Goal: Information Seeking & Learning: Learn about a topic

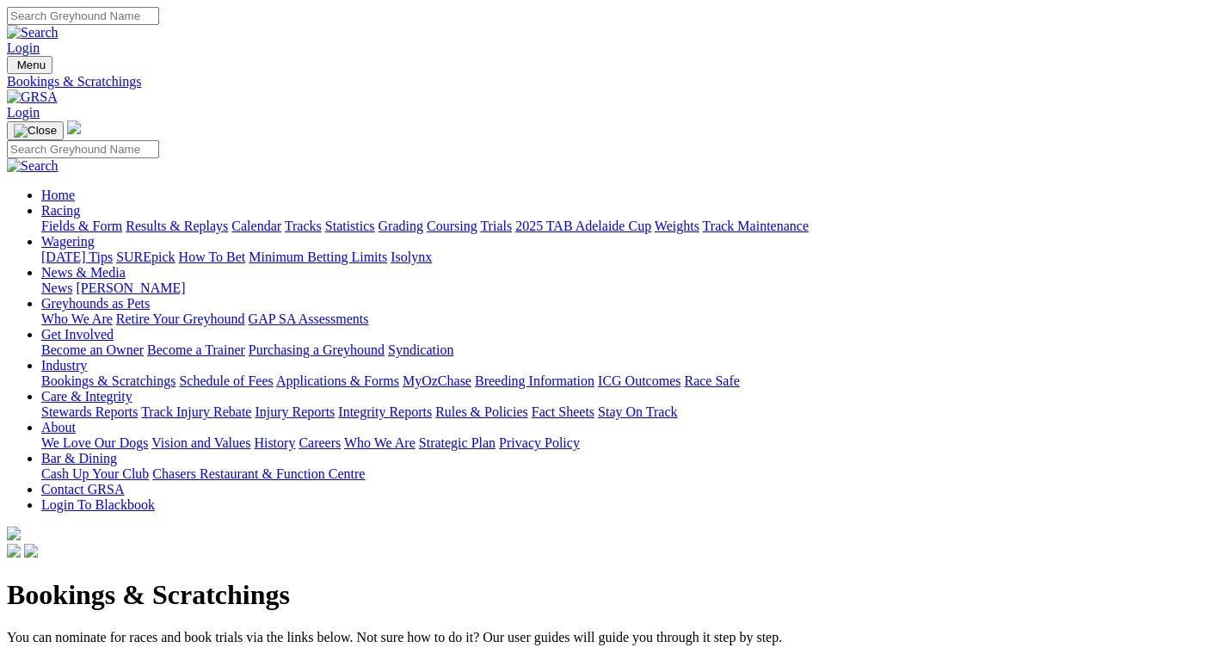
click at [138, 404] on link "Stewards Reports" at bounding box center [89, 411] width 96 height 15
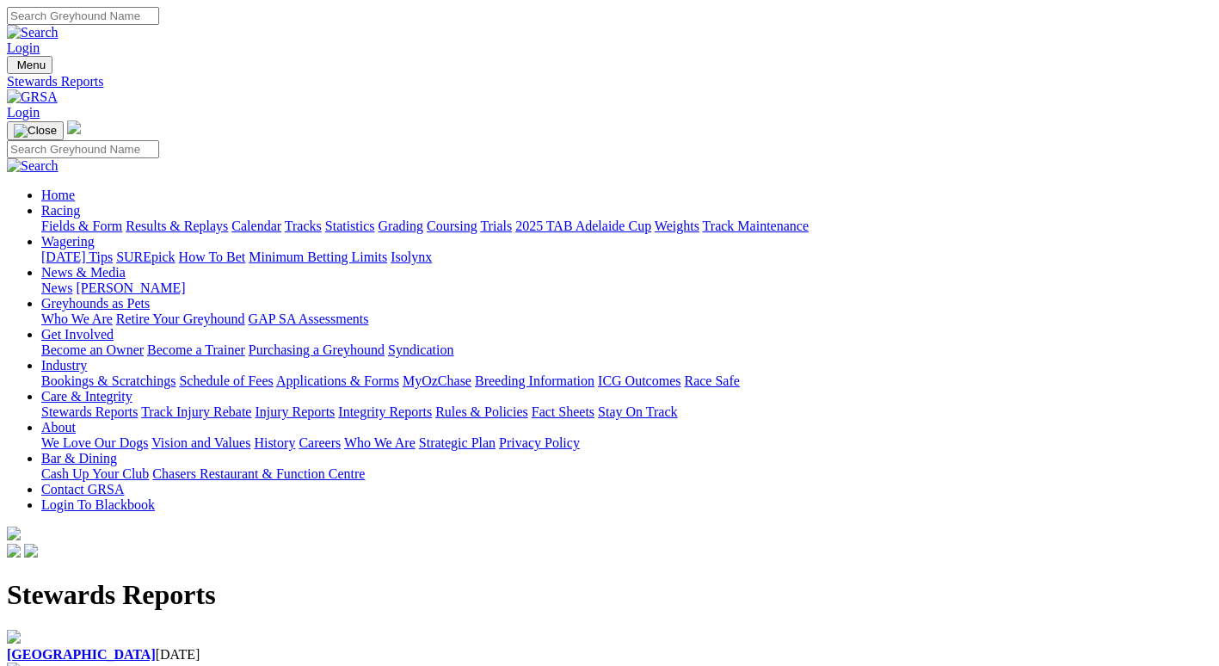
click at [151, 579] on h1 "Stewards Reports" at bounding box center [609, 595] width 1205 height 32
click at [146, 630] on div "Angle Park 11 Aug 2025" at bounding box center [609, 646] width 1205 height 33
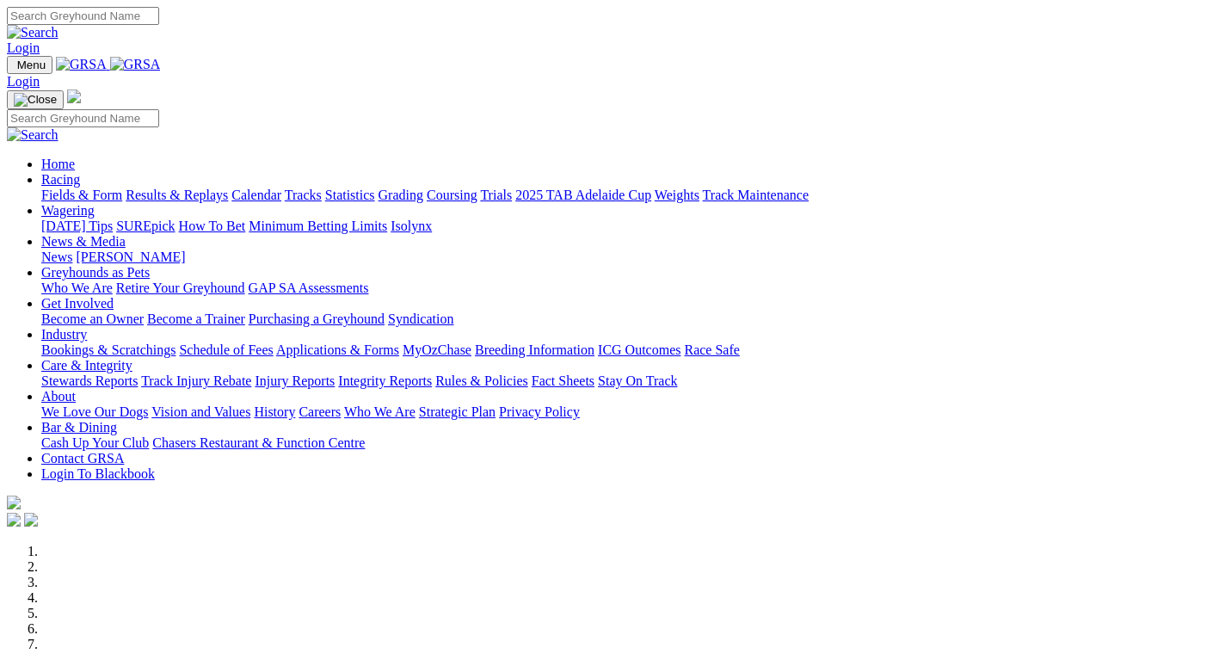
scroll to position [602, 0]
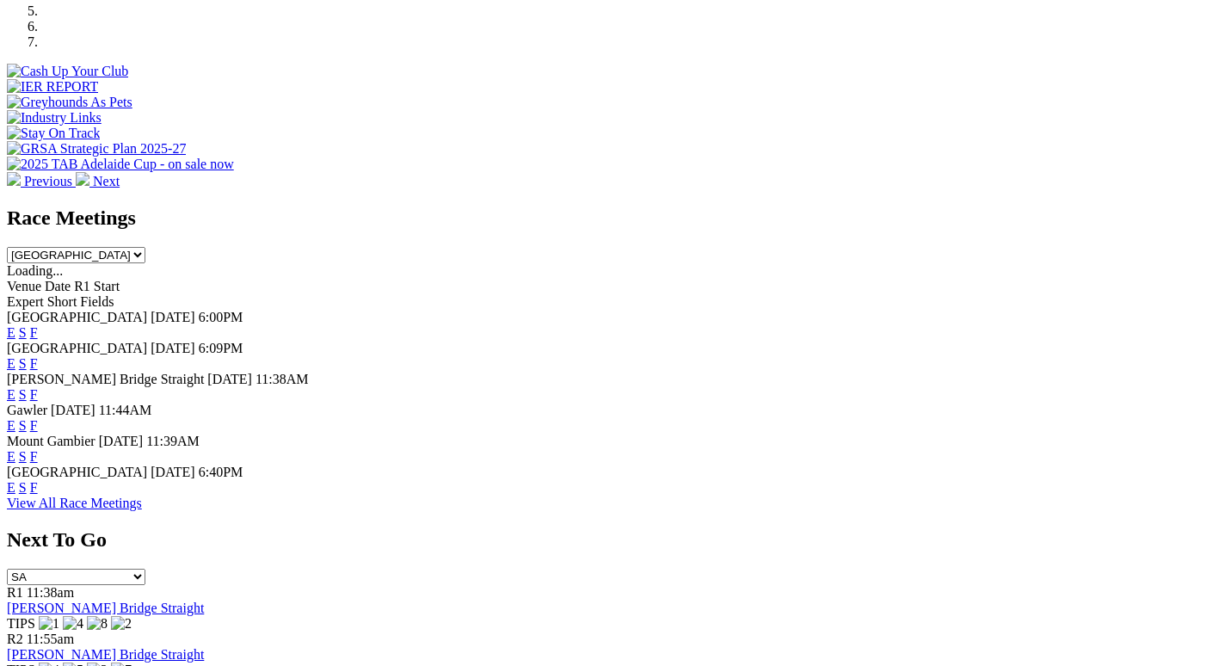
click at [38, 325] on link "F" at bounding box center [34, 332] width 8 height 15
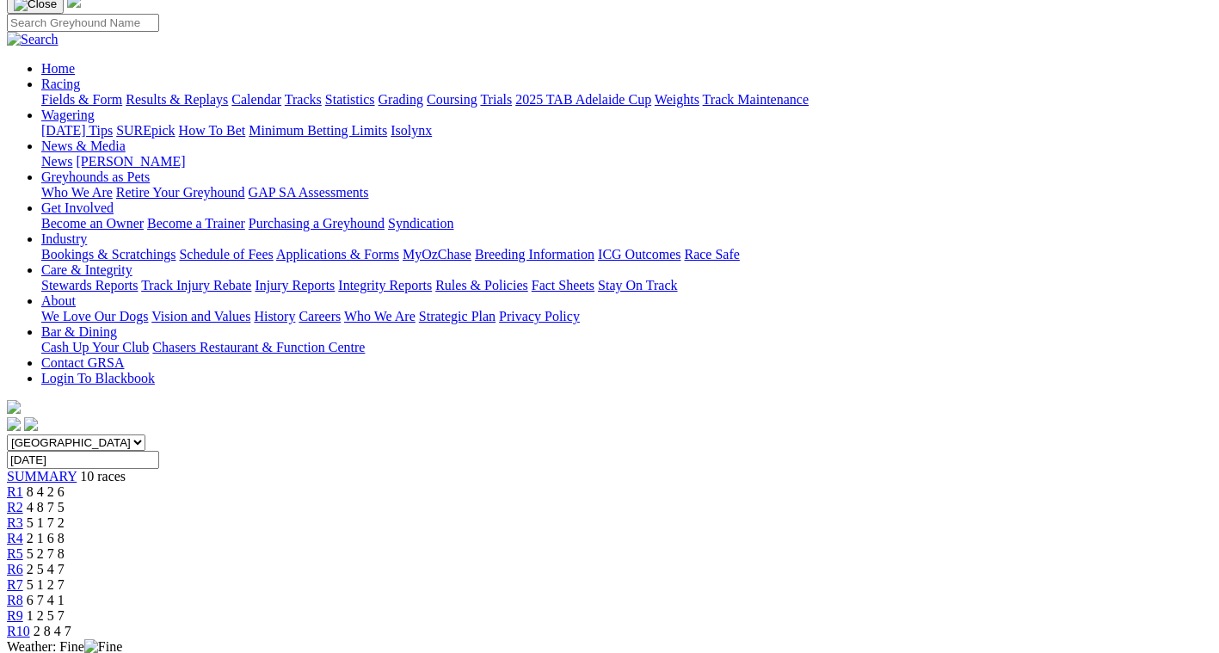
scroll to position [86, 0]
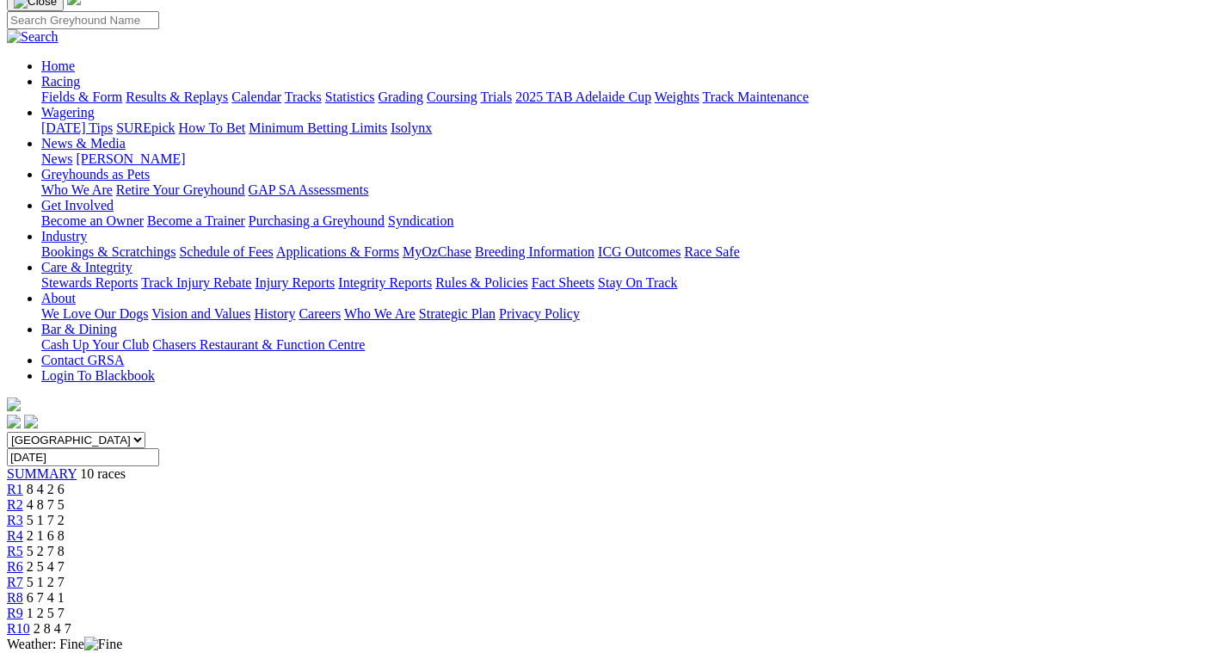
scroll to position [172, 0]
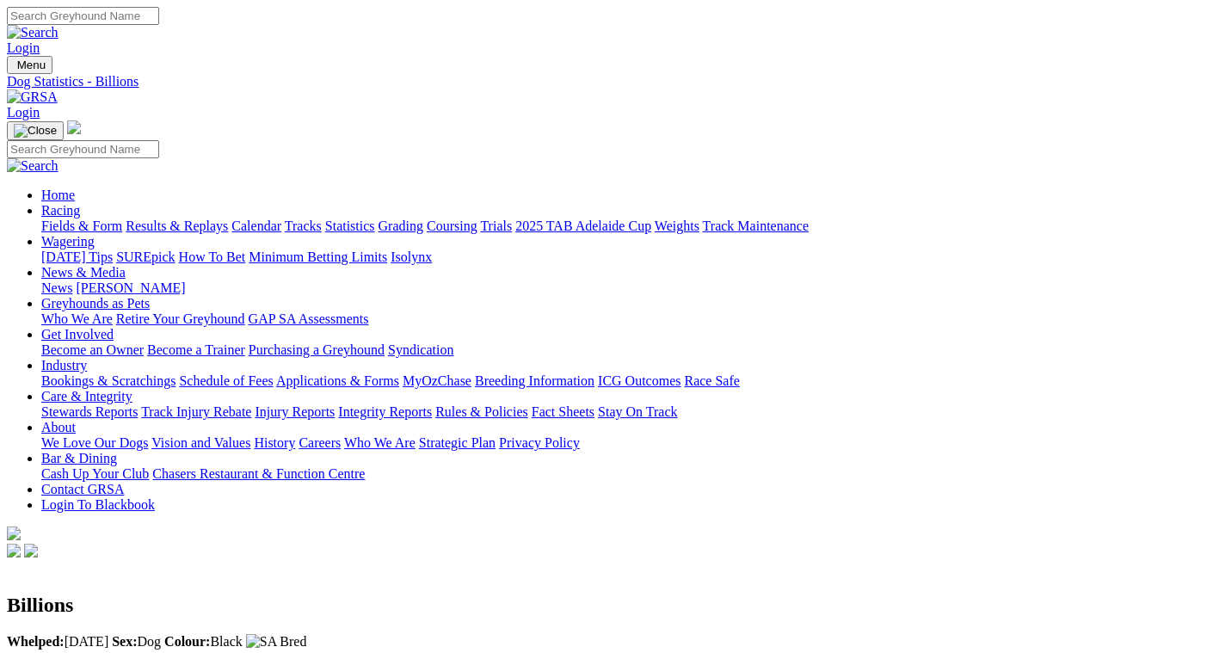
click at [105, 218] on link "Fields & Form" at bounding box center [81, 225] width 81 height 15
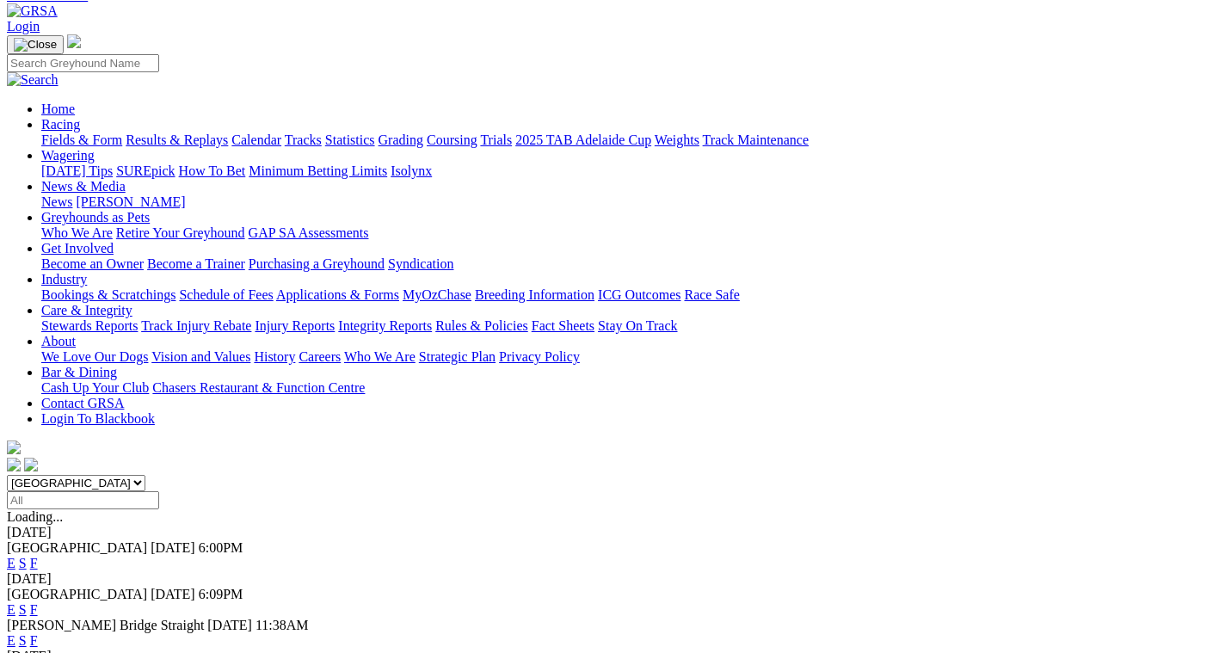
scroll to position [41, 0]
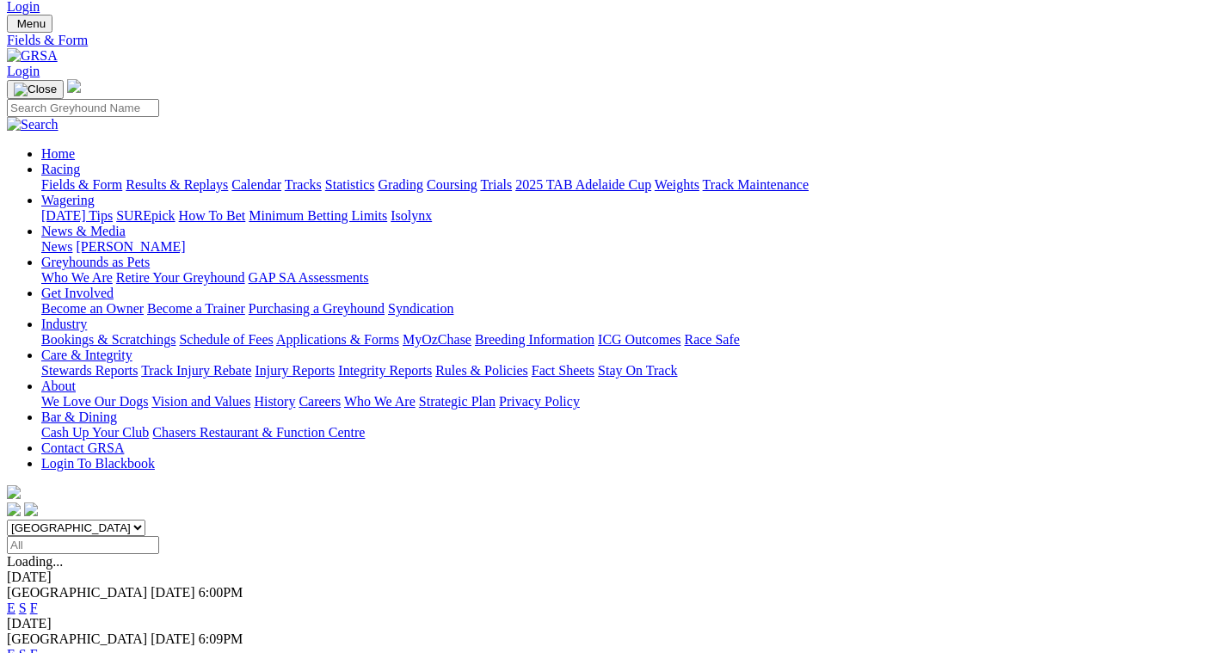
click at [15, 600] on link "E" at bounding box center [11, 607] width 9 height 15
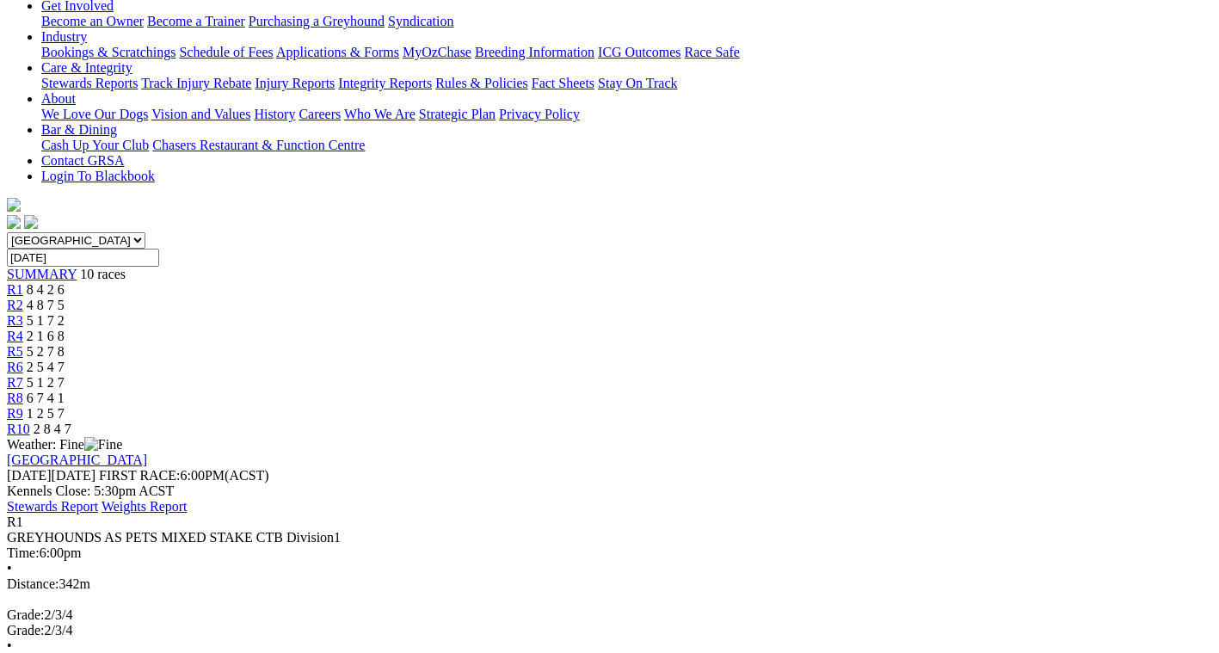
scroll to position [344, 0]
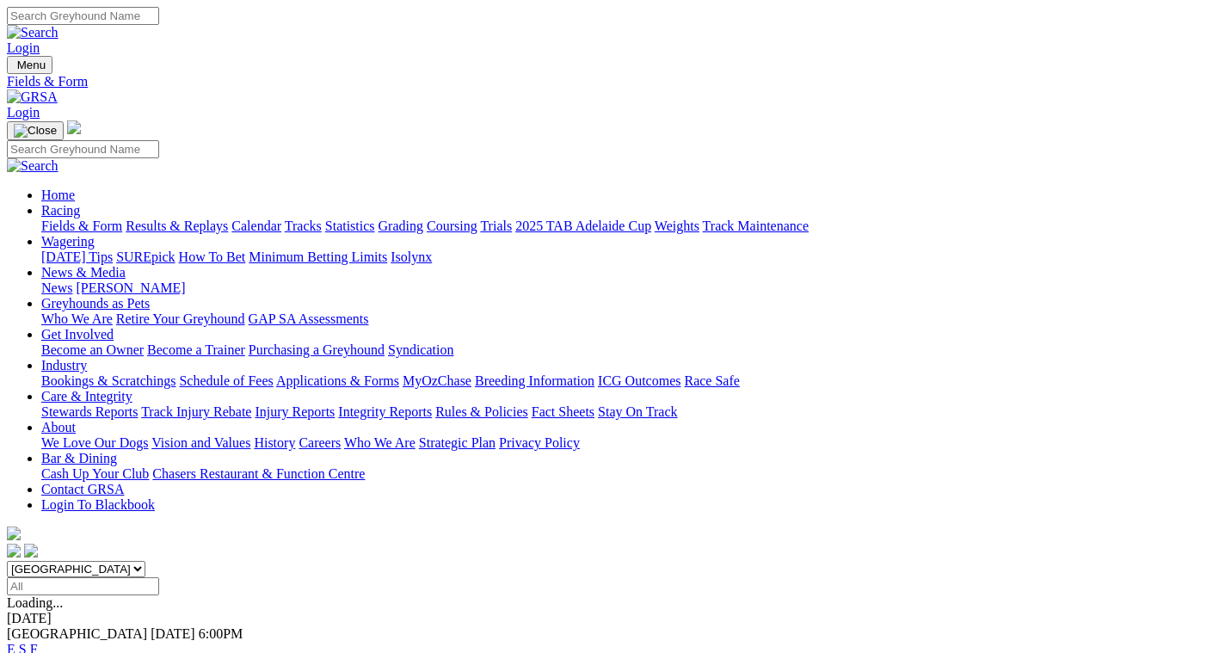
scroll to position [41, 0]
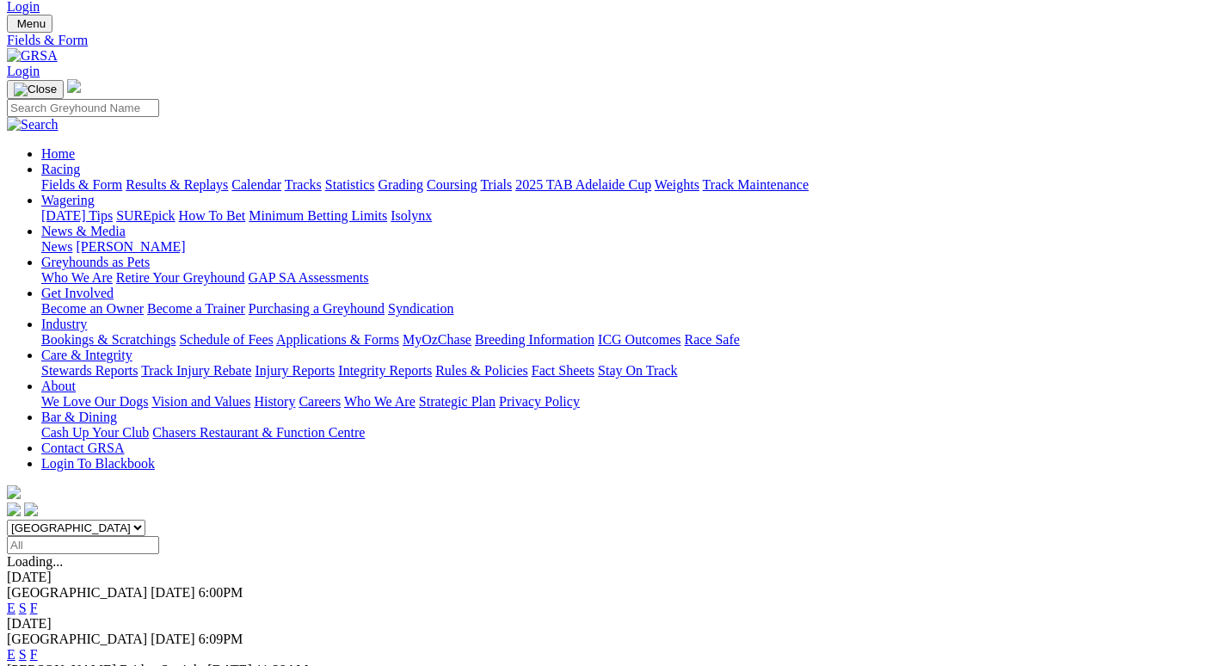
click at [132, 347] on link "Care & Integrity" at bounding box center [86, 354] width 91 height 15
click at [432, 363] on link "Integrity Reports" at bounding box center [385, 370] width 94 height 15
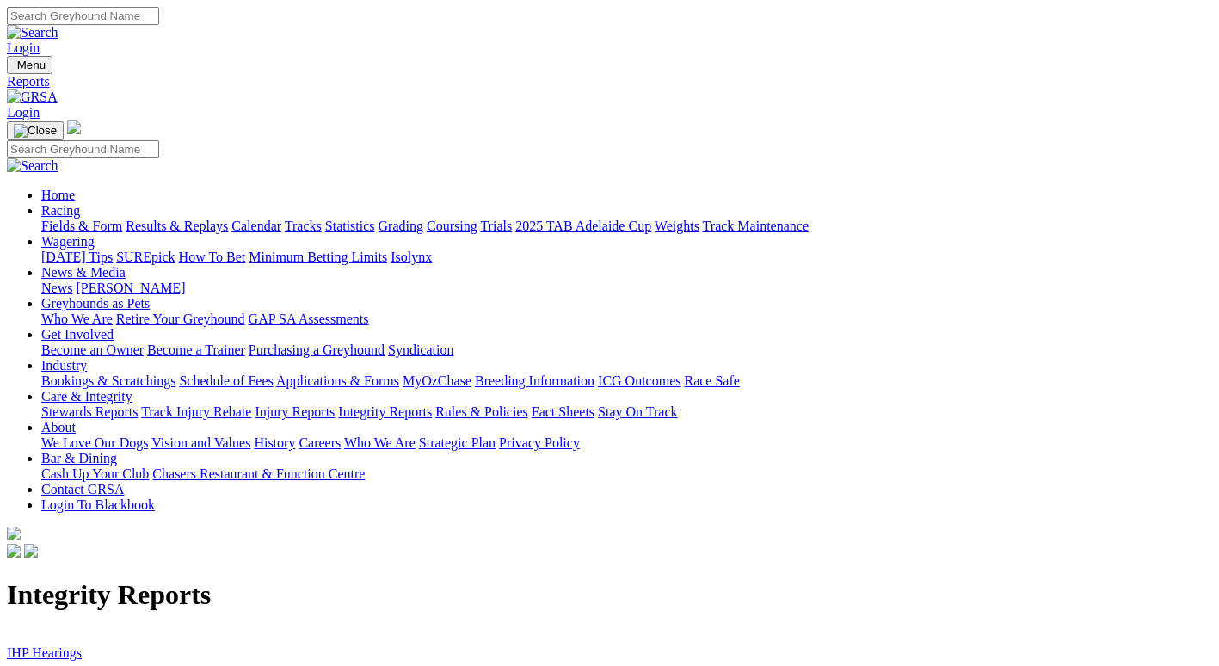
click at [82, 645] on link "IHP Hearings" at bounding box center [44, 652] width 75 height 15
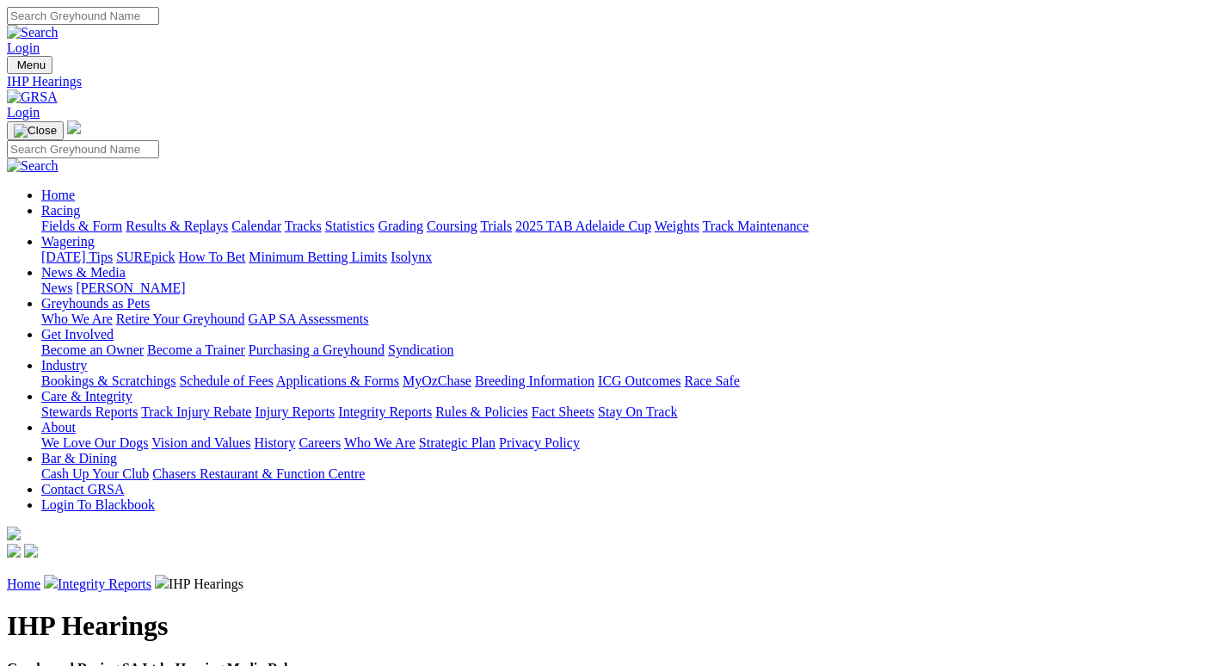
click at [40, 576] on link "Home" at bounding box center [24, 583] width 34 height 15
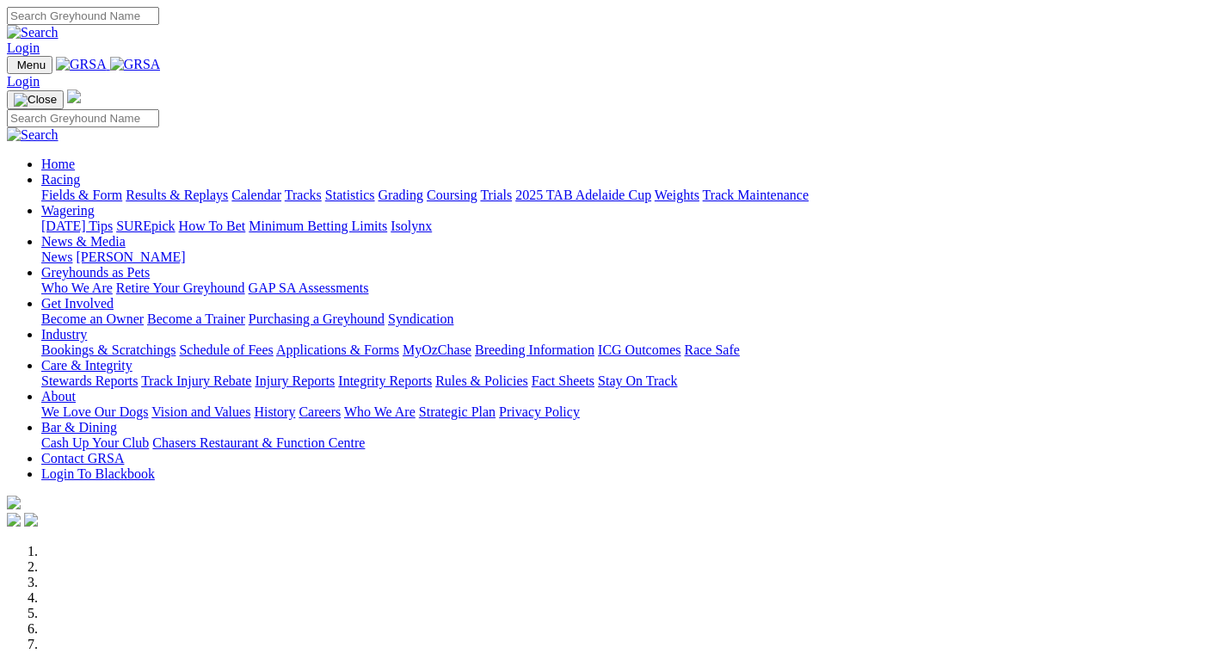
click at [162, 342] on link "Bookings & Scratchings" at bounding box center [108, 349] width 134 height 15
